Goal: Task Accomplishment & Management: Manage account settings

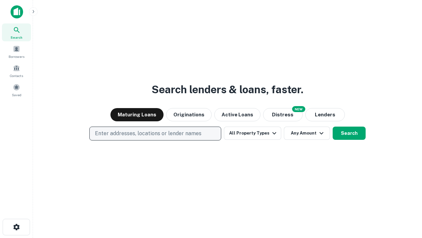
click at [155, 133] on p "Enter addresses, locations or lender names" at bounding box center [148, 133] width 107 height 8
type input "**********"
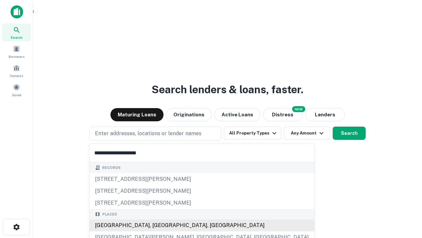
click at [158, 225] on div "Santa Monica, CA, USA" at bounding box center [202, 225] width 225 height 12
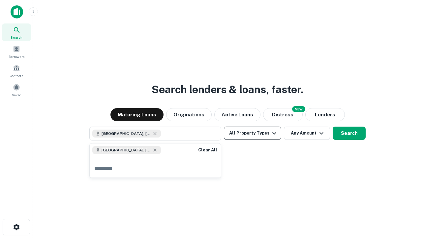
click at [253, 133] on button "All Property Types" at bounding box center [252, 132] width 57 height 13
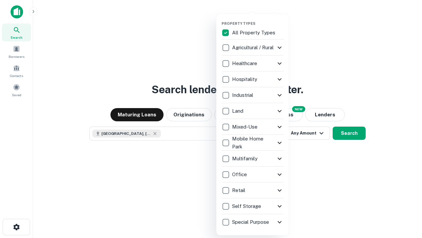
click at [258, 19] on button "button" at bounding box center [258, 19] width 73 height 0
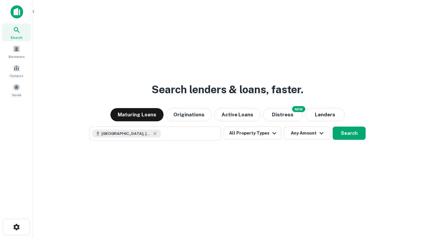
scroll to position [11, 0]
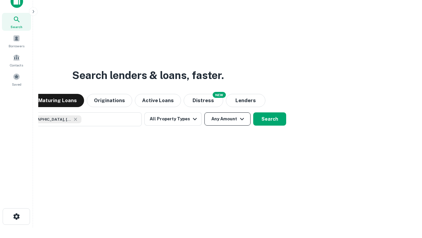
click at [205, 112] on button "Any Amount" at bounding box center [228, 118] width 46 height 13
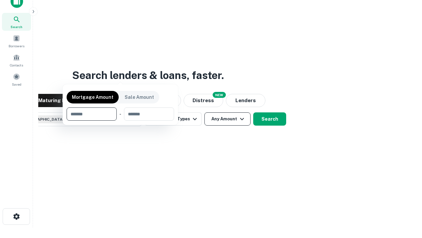
scroll to position [48, 187]
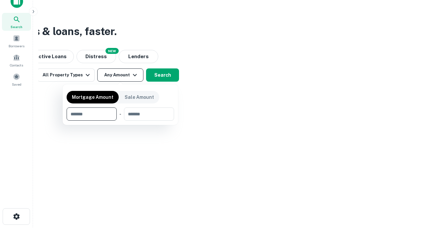
type input "*******"
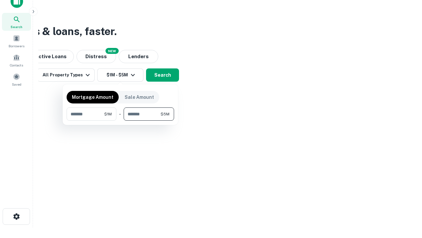
type input "*******"
click at [120, 120] on button "button" at bounding box center [121, 120] width 108 height 0
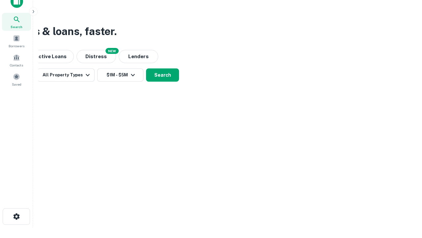
scroll to position [0, 0]
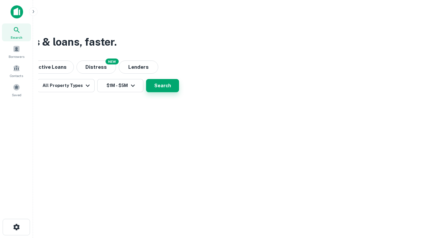
click at [179, 92] on button "Search" at bounding box center [162, 85] width 33 height 13
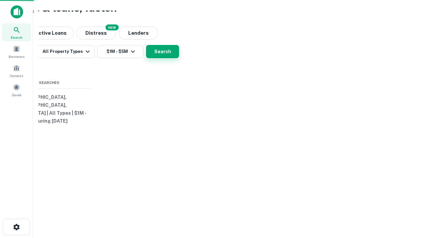
scroll to position [11, 0]
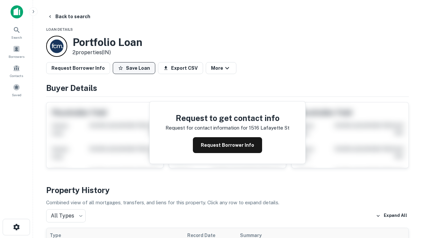
click at [134, 68] on button "Save Loan" at bounding box center [134, 68] width 43 height 12
click at [136, 68] on button "Save Loan" at bounding box center [134, 68] width 43 height 12
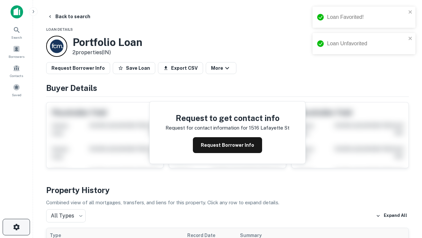
click at [16, 227] on icon "button" at bounding box center [17, 227] width 8 height 8
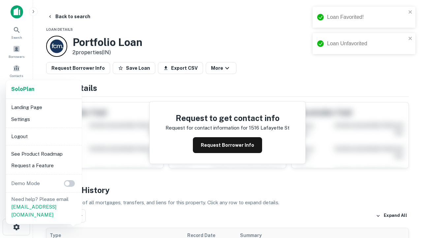
click at [44, 136] on li "Logout" at bounding box center [44, 136] width 71 height 12
